Goal: Task Accomplishment & Management: Use online tool/utility

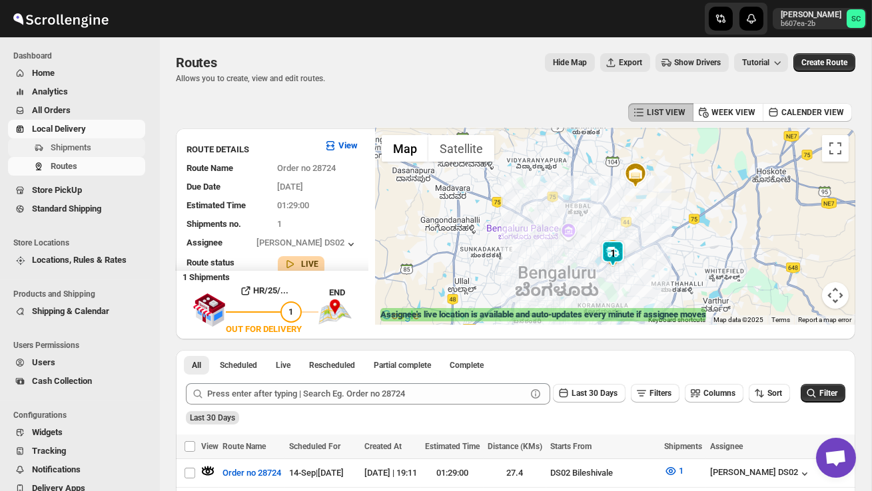
click at [75, 146] on span "Shipments" at bounding box center [71, 148] width 41 height 10
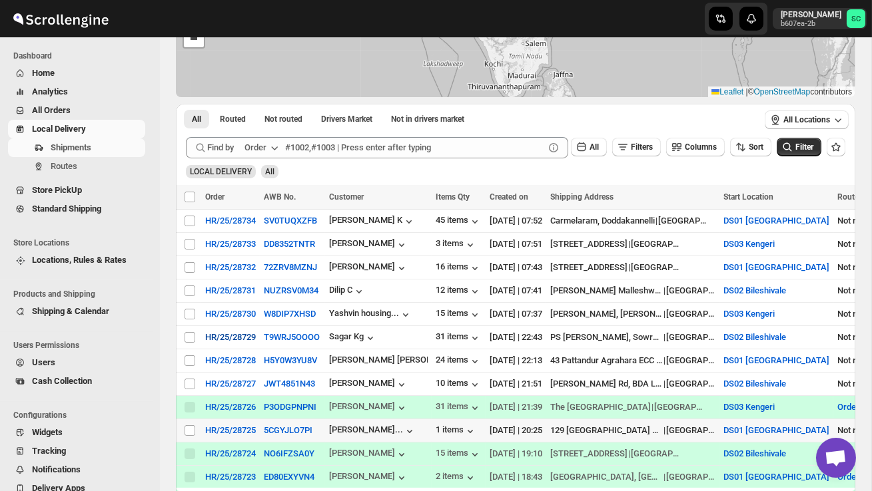
scroll to position [150, 0]
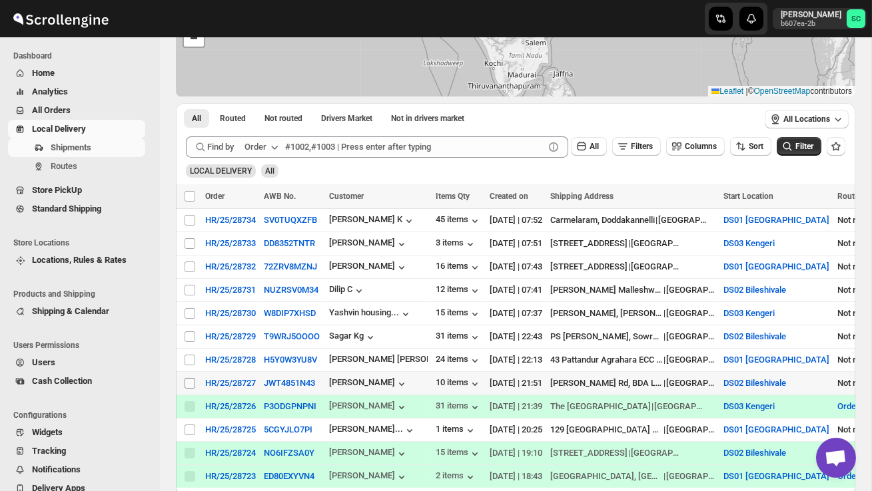
click at [186, 385] on input "Select shipment" at bounding box center [189, 383] width 11 height 11
checkbox input "true"
click at [290, 200] on span "Create Route" at bounding box center [279, 196] width 46 height 11
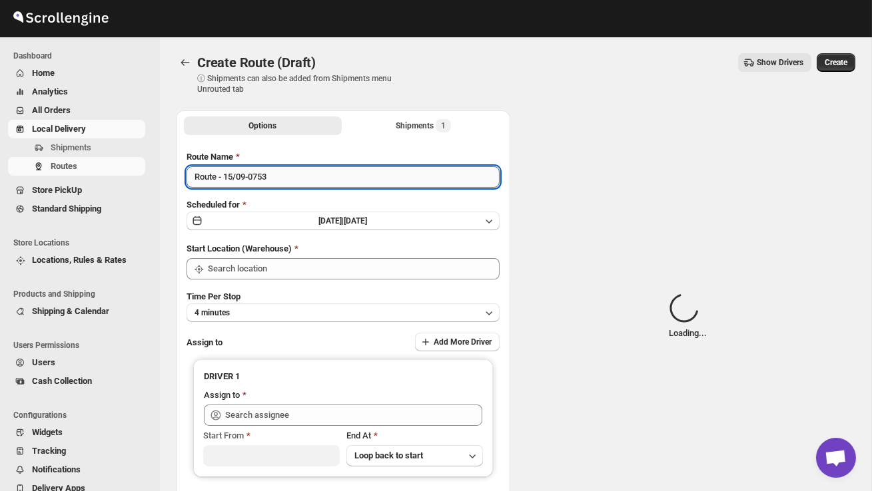
click at [288, 183] on input "Route - 15/09-0753" at bounding box center [342, 176] width 313 height 21
type input "DS02 Bileshivale"
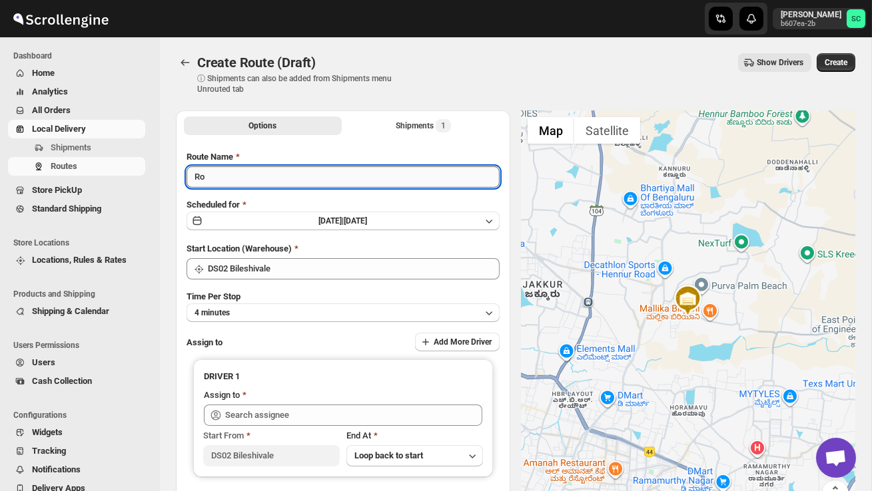
type input "R"
type input "Order no 28727"
click at [306, 308] on button "4 minutes" at bounding box center [342, 313] width 313 height 19
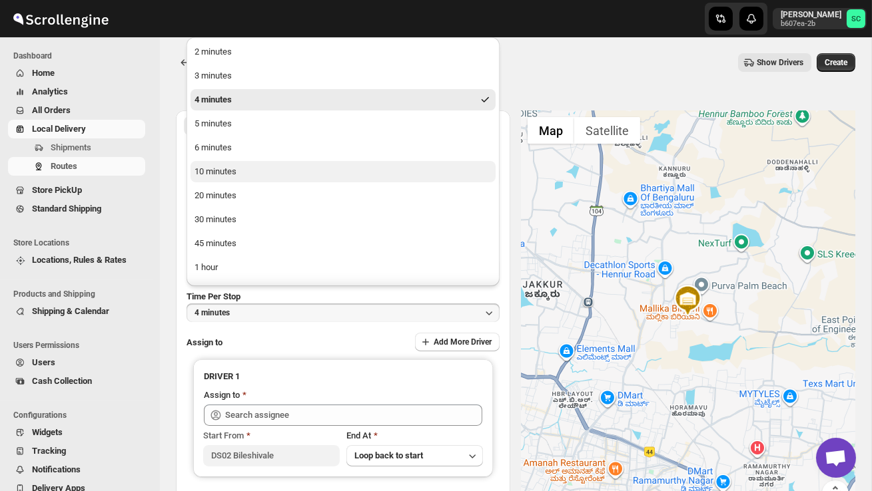
click at [240, 166] on button "10 minutes" at bounding box center [342, 171] width 305 height 21
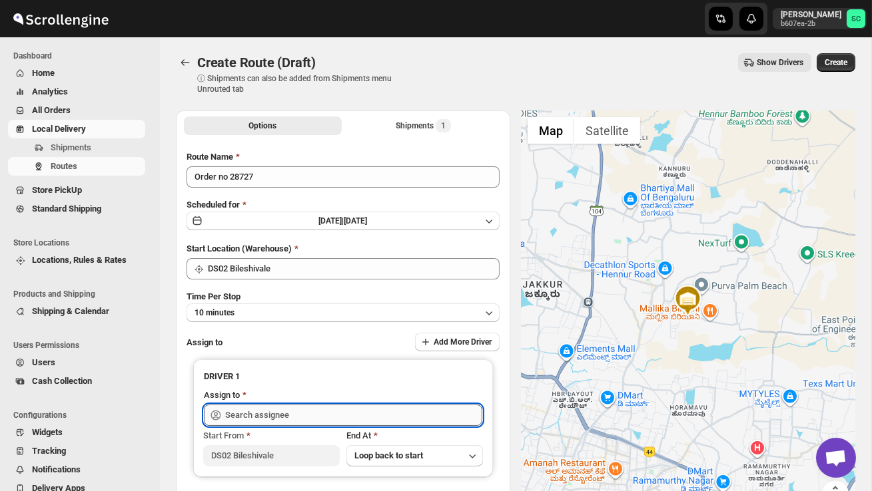
click at [269, 408] on input "text" at bounding box center [353, 415] width 257 height 21
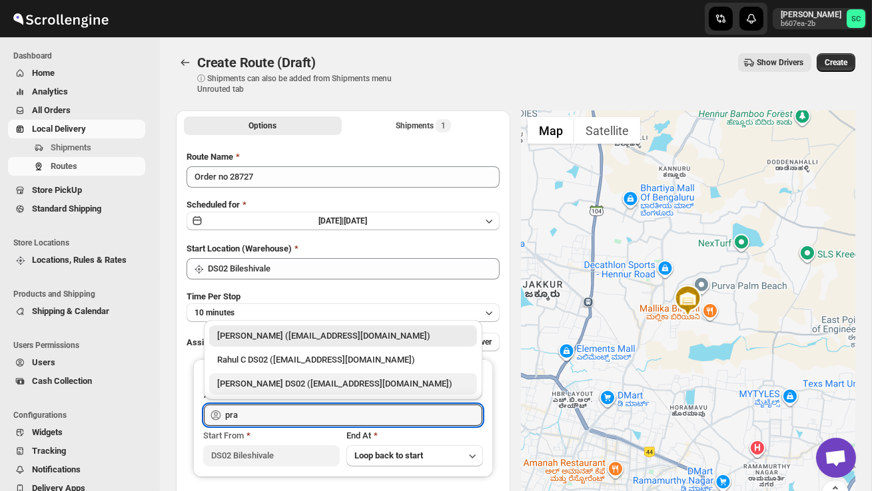
click at [295, 389] on div "[PERSON_NAME] DS02 ([EMAIL_ADDRESS][DOMAIN_NAME])" at bounding box center [343, 384] width 252 height 13
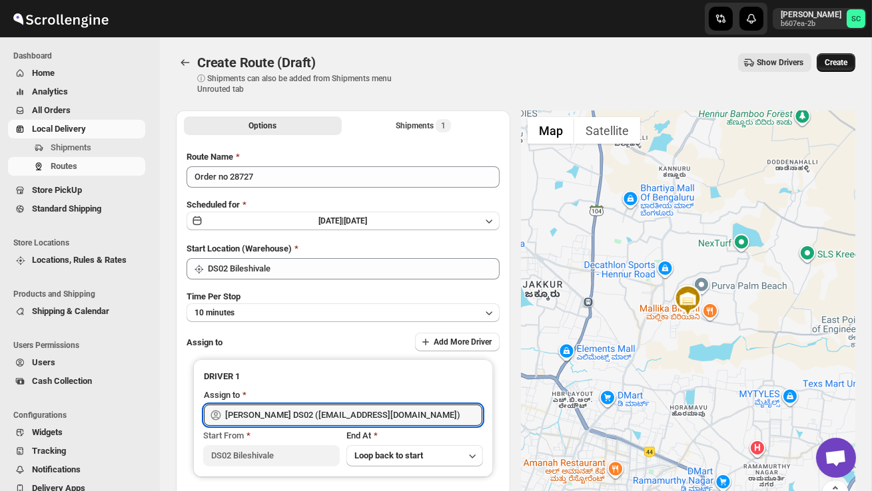
type input "[PERSON_NAME] DS02 ([EMAIL_ADDRESS][DOMAIN_NAME])"
click at [844, 61] on span "Create" at bounding box center [835, 62] width 23 height 11
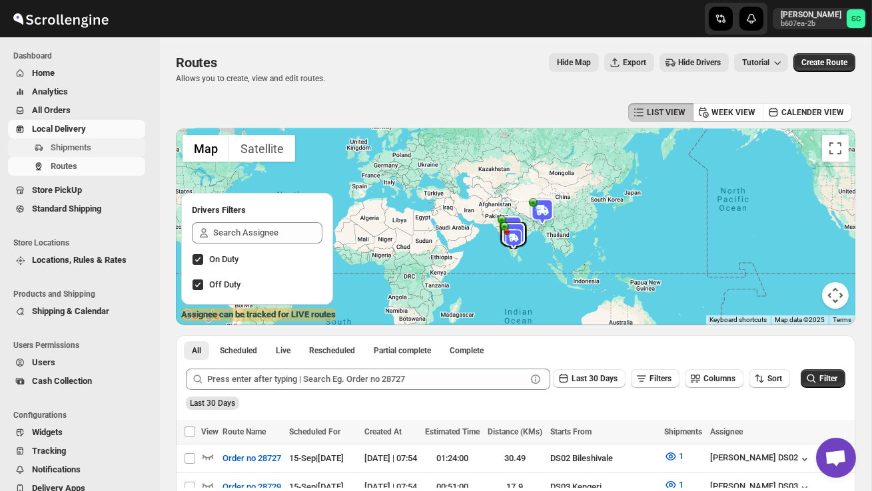
click at [107, 147] on span "Shipments" at bounding box center [97, 147] width 92 height 13
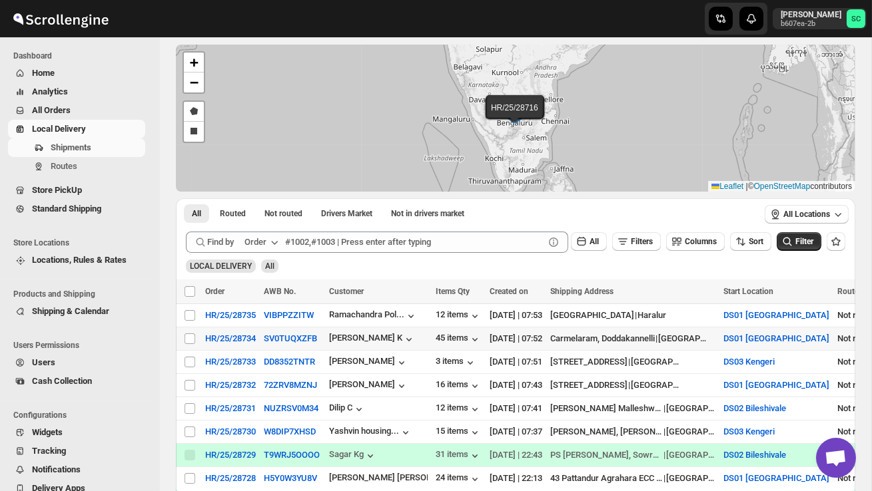
scroll to position [64, 0]
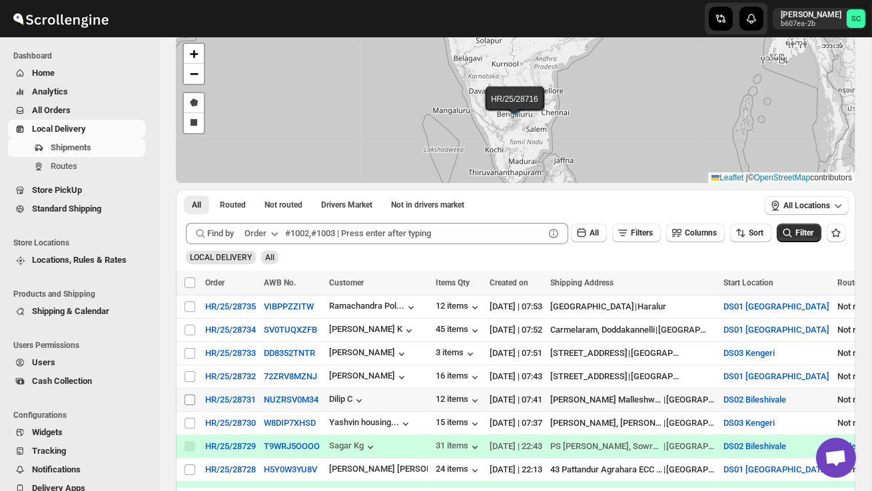
click at [186, 396] on input "Select shipment" at bounding box center [189, 400] width 11 height 11
checkbox input "true"
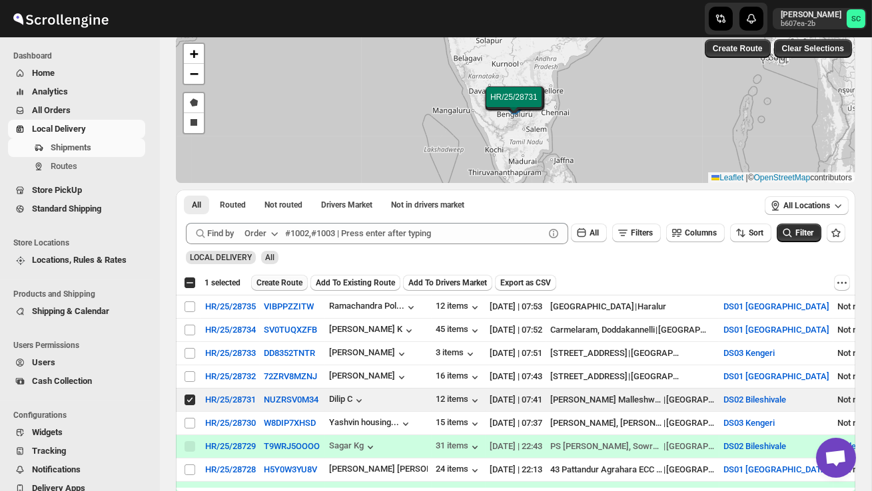
click at [300, 280] on span "Create Route" at bounding box center [279, 283] width 46 height 11
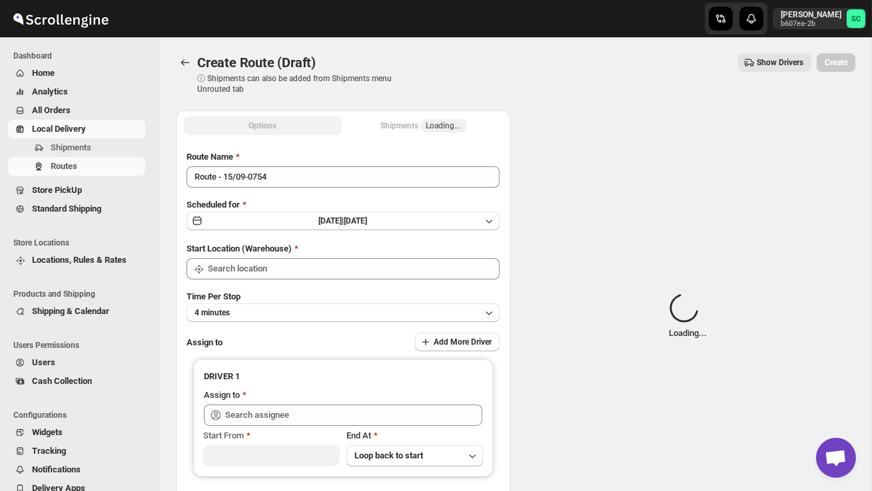
type input "DS02 Bileshivale"
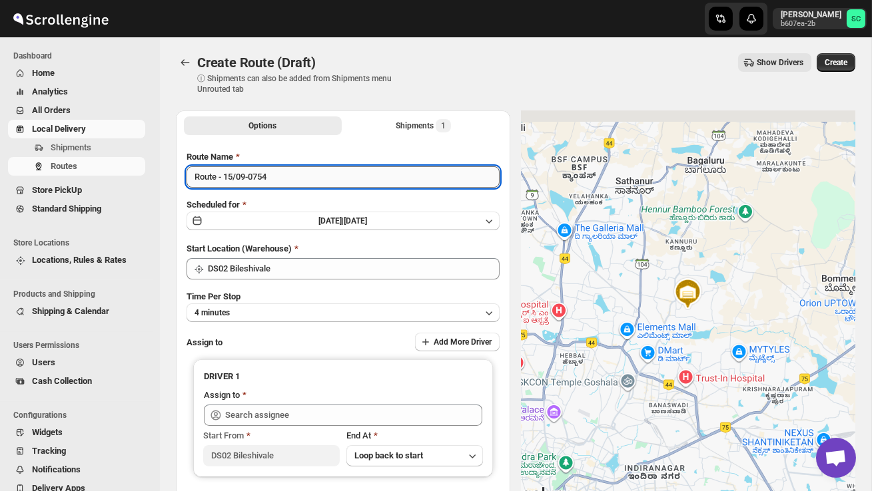
click at [298, 184] on input "Route - 15/09-0754" at bounding box center [342, 176] width 313 height 21
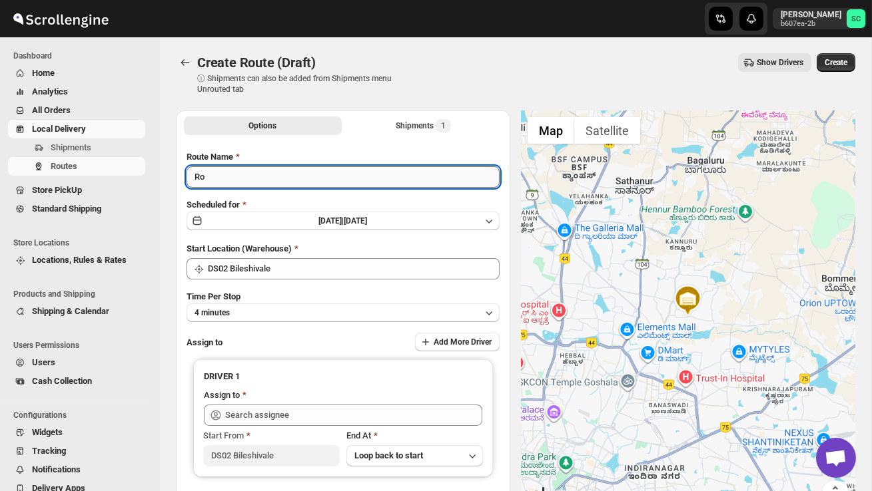
type input "R"
type input "Order no 28731"
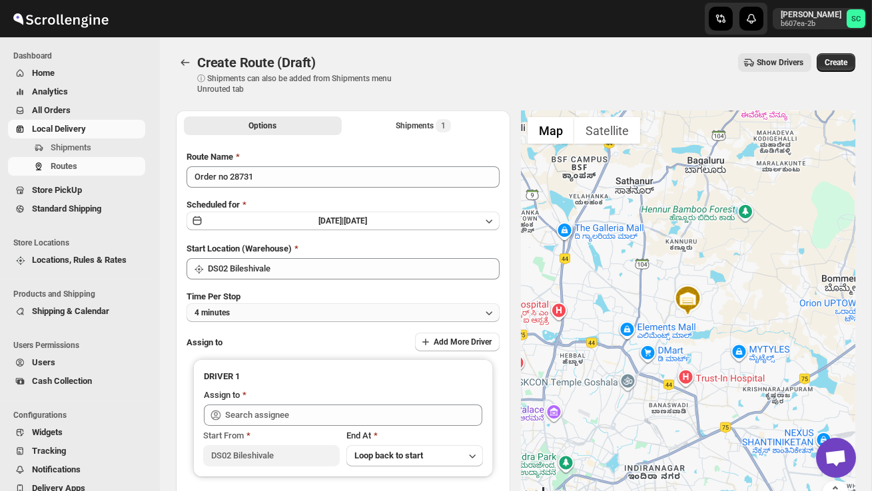
click at [318, 308] on button "4 minutes" at bounding box center [342, 313] width 313 height 19
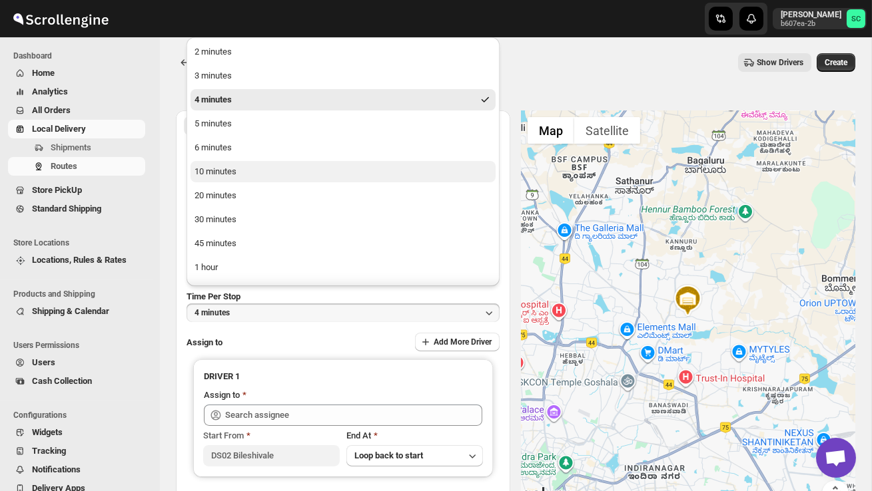
click at [251, 168] on button "10 minutes" at bounding box center [342, 171] width 305 height 21
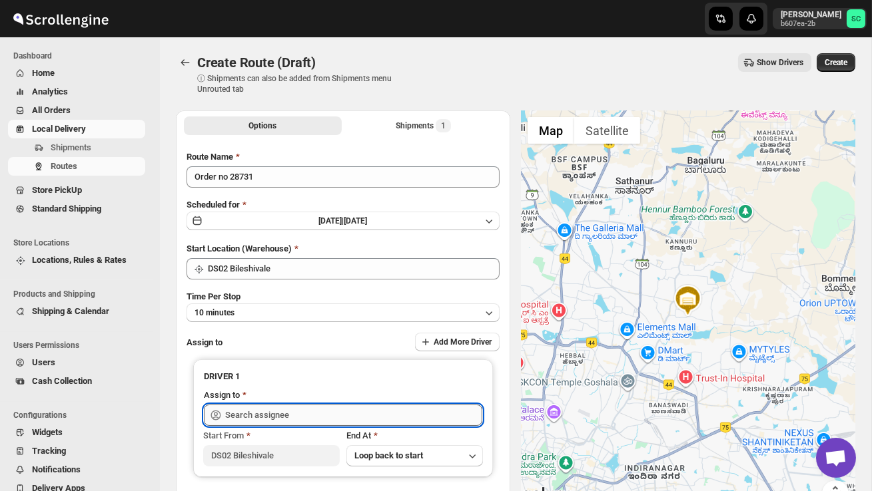
click at [289, 416] on input "text" at bounding box center [353, 415] width 257 height 21
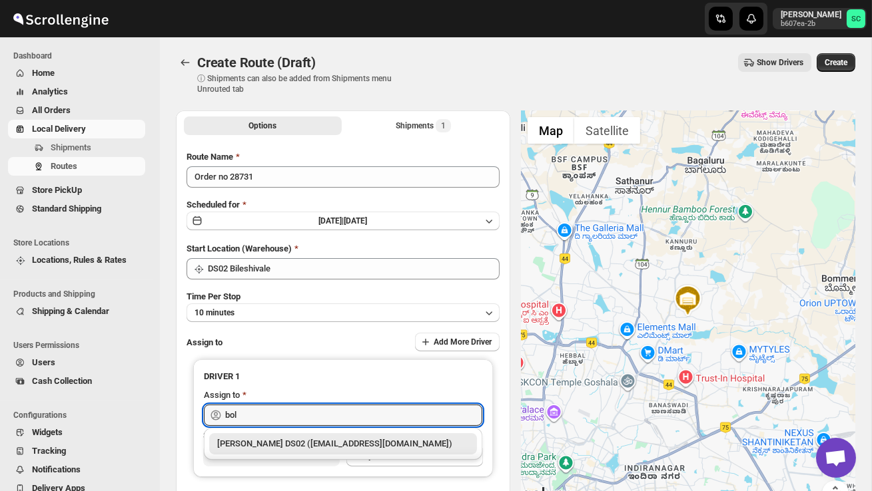
click at [322, 437] on div "[PERSON_NAME] DS02 ([EMAIL_ADDRESS][DOMAIN_NAME])" at bounding box center [343, 444] width 268 height 21
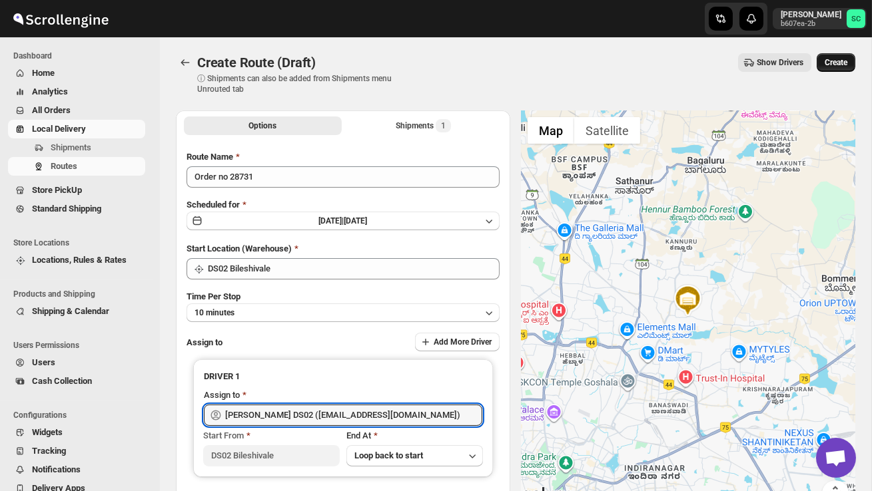
type input "[PERSON_NAME] DS02 ([EMAIL_ADDRESS][DOMAIN_NAME])"
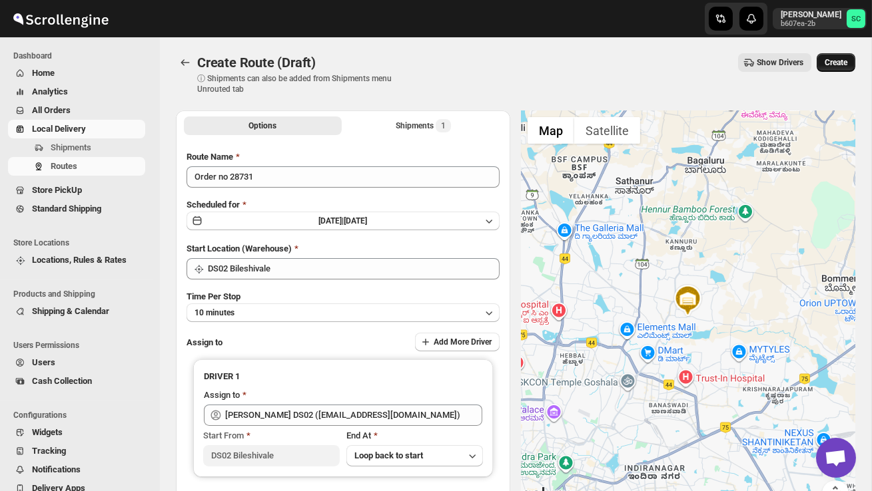
click at [838, 66] on span "Create" at bounding box center [835, 62] width 23 height 11
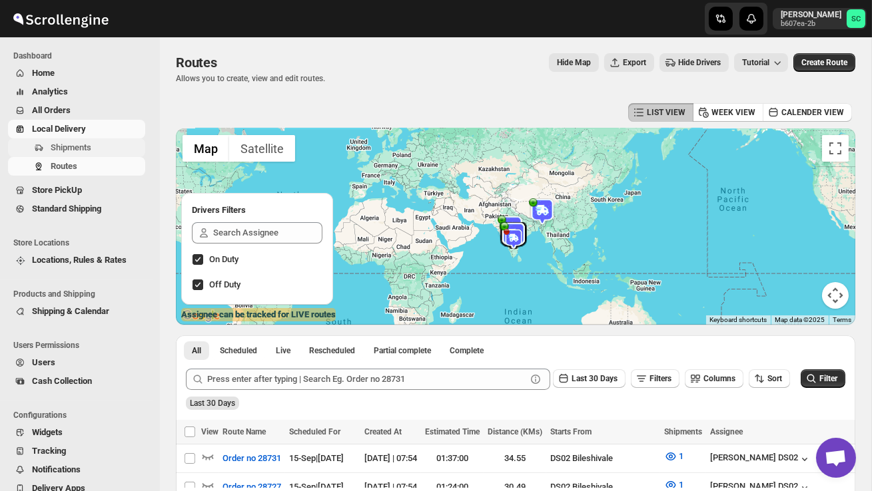
click at [94, 148] on span "Shipments" at bounding box center [97, 147] width 92 height 13
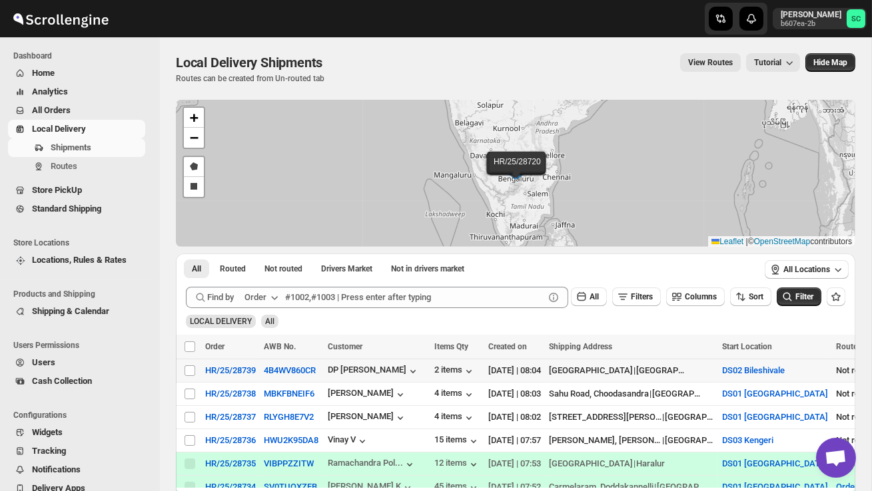
click at [188, 377] on td "Select shipment" at bounding box center [188, 371] width 25 height 23
checkbox input "true"
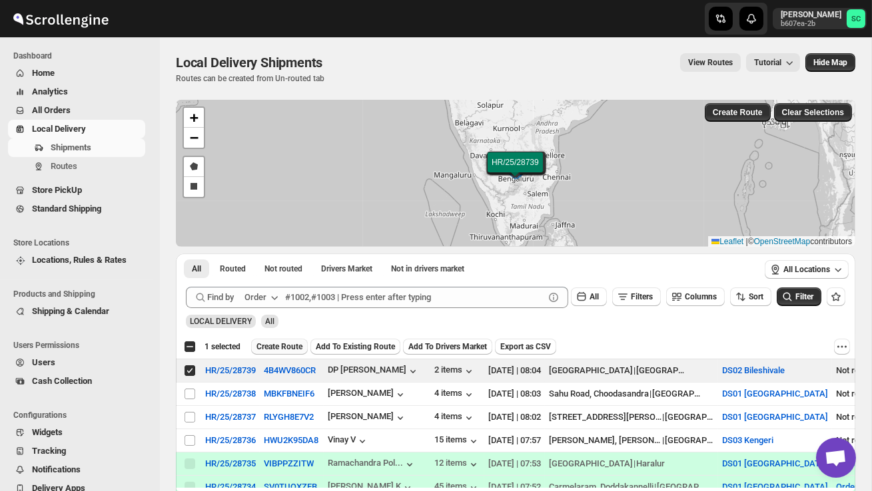
click at [298, 352] on span "Create Route" at bounding box center [279, 347] width 46 height 11
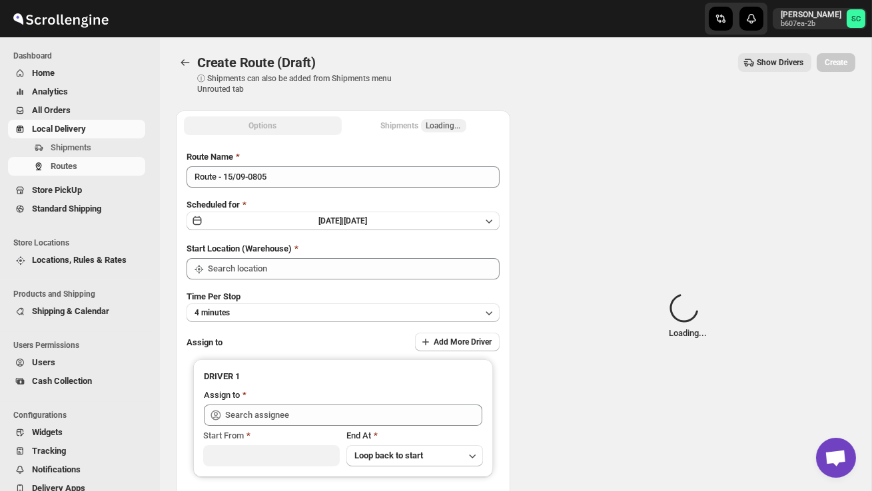
type input "DS02 Bileshivale"
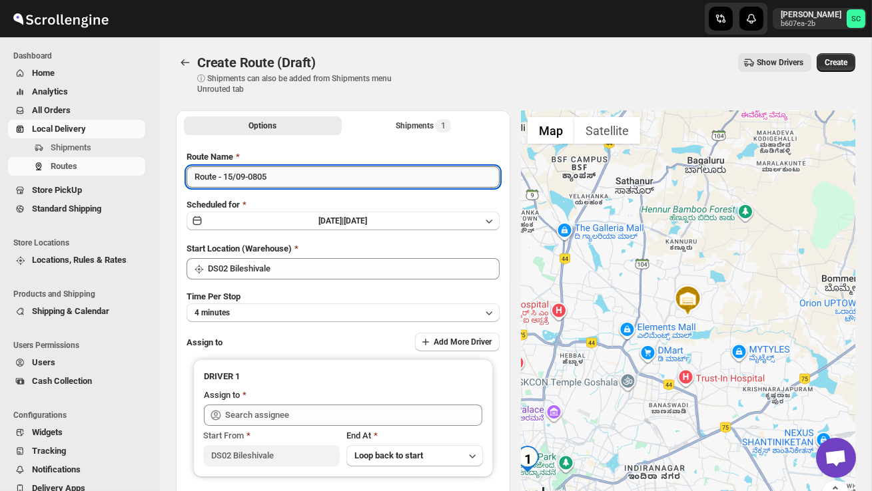
click at [289, 183] on input "Route - 15/09-0805" at bounding box center [342, 176] width 313 height 21
type input "R"
type input "Order no 28739"
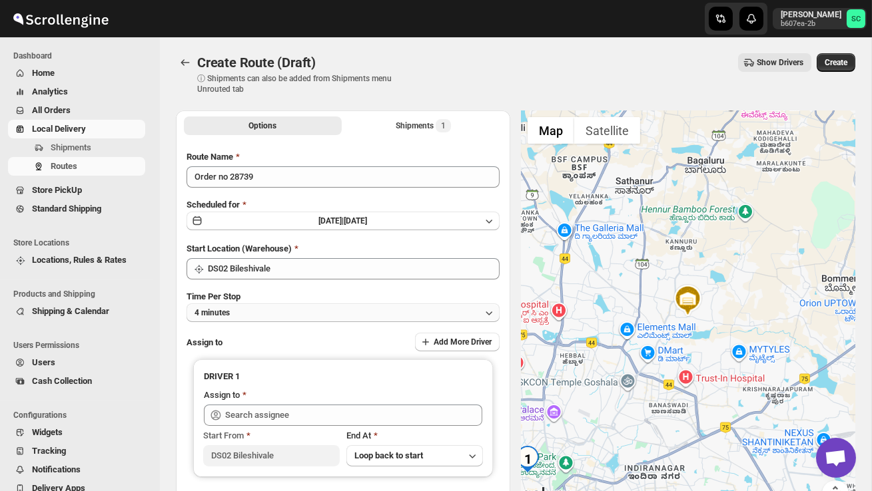
click at [322, 309] on button "4 minutes" at bounding box center [342, 313] width 313 height 19
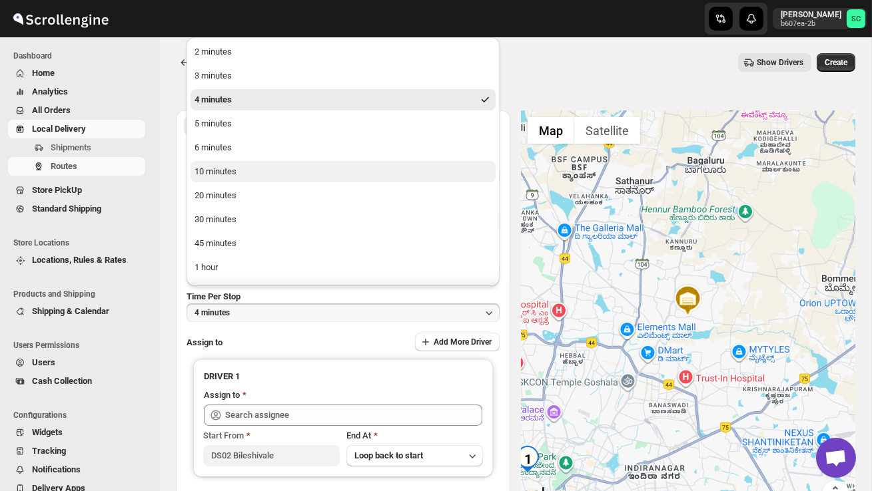
click at [257, 174] on button "10 minutes" at bounding box center [342, 171] width 305 height 21
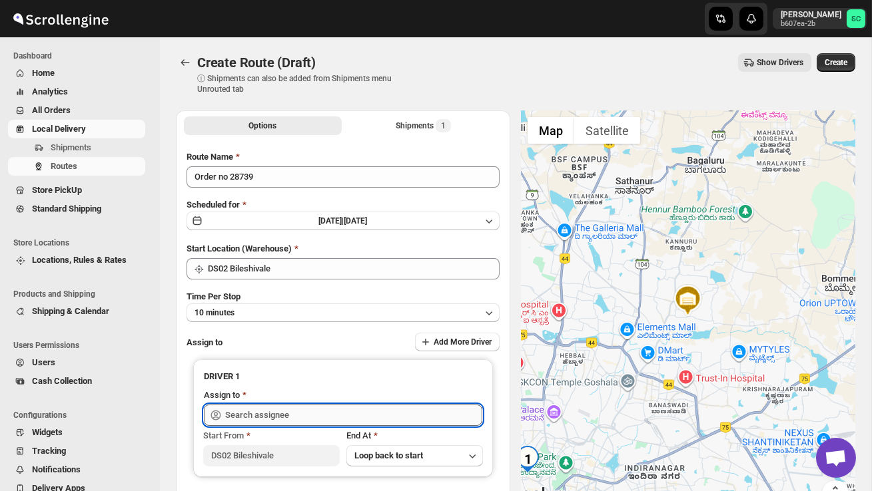
click at [246, 414] on input "text" at bounding box center [353, 415] width 257 height 21
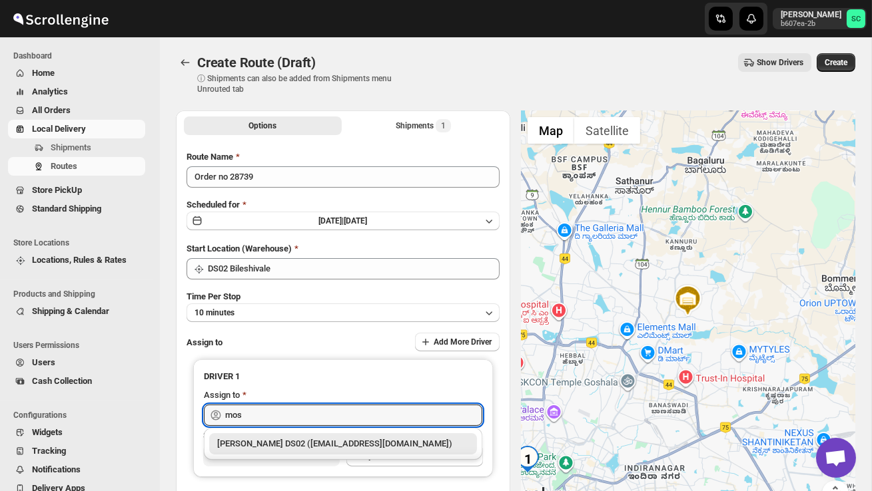
click at [281, 440] on div "[PERSON_NAME] DS02 ([EMAIL_ADDRESS][DOMAIN_NAME])" at bounding box center [343, 444] width 252 height 13
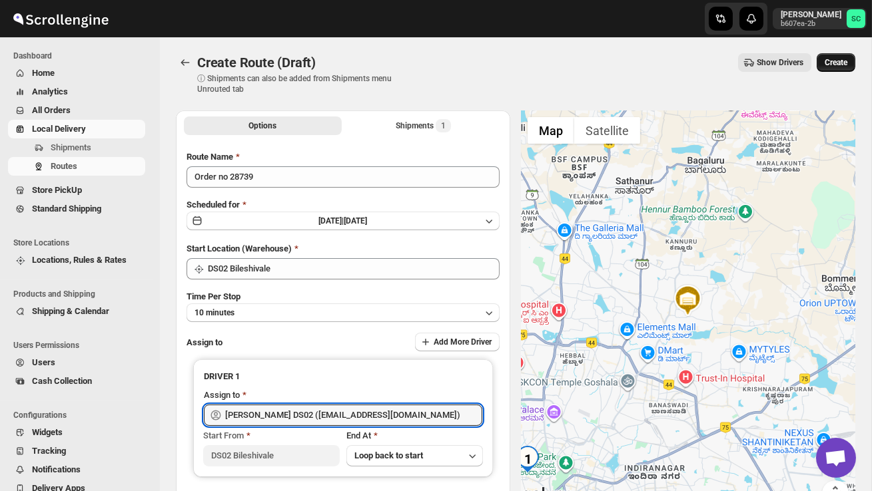
type input "[PERSON_NAME] DS02 ([EMAIL_ADDRESS][DOMAIN_NAME])"
click at [840, 59] on span "Create" at bounding box center [835, 62] width 23 height 11
